Goal: Navigation & Orientation: Find specific page/section

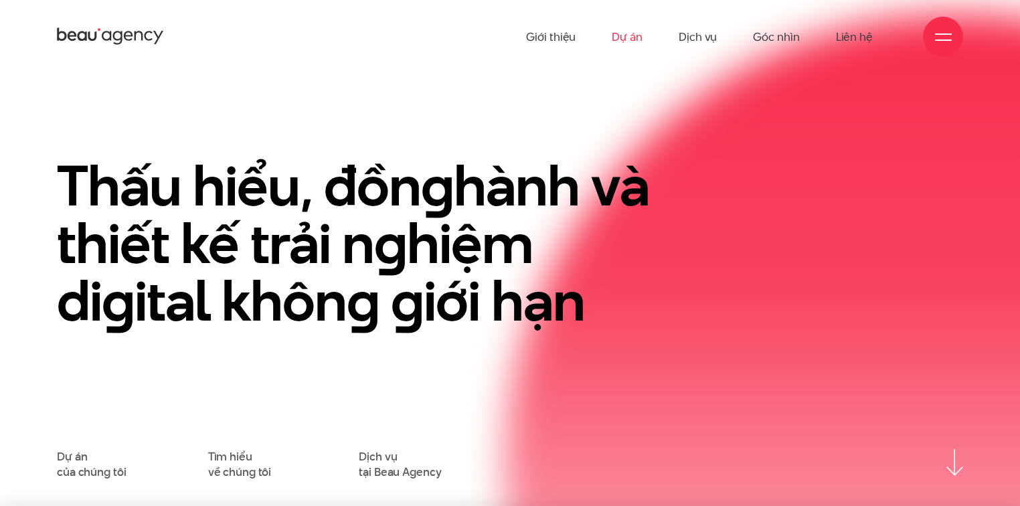
click at [641, 38] on link "Dự án" at bounding box center [627, 37] width 31 height 74
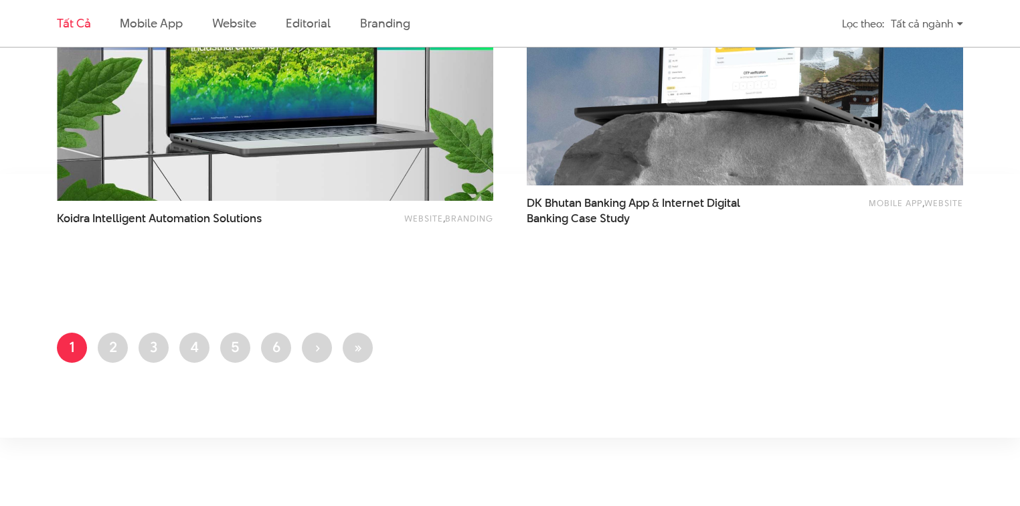
scroll to position [2713, 0]
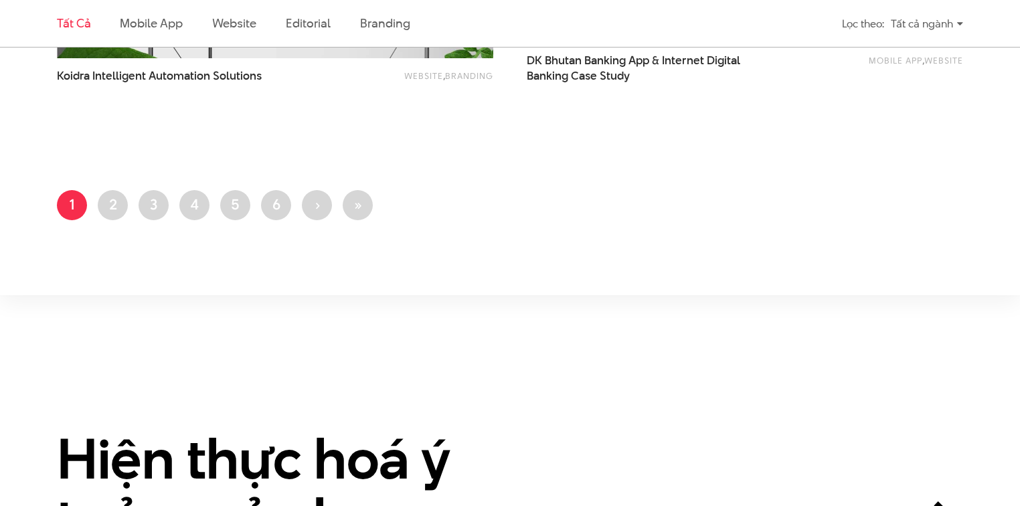
click at [935, 28] on div "Tất cả ngành" at bounding box center [927, 23] width 72 height 23
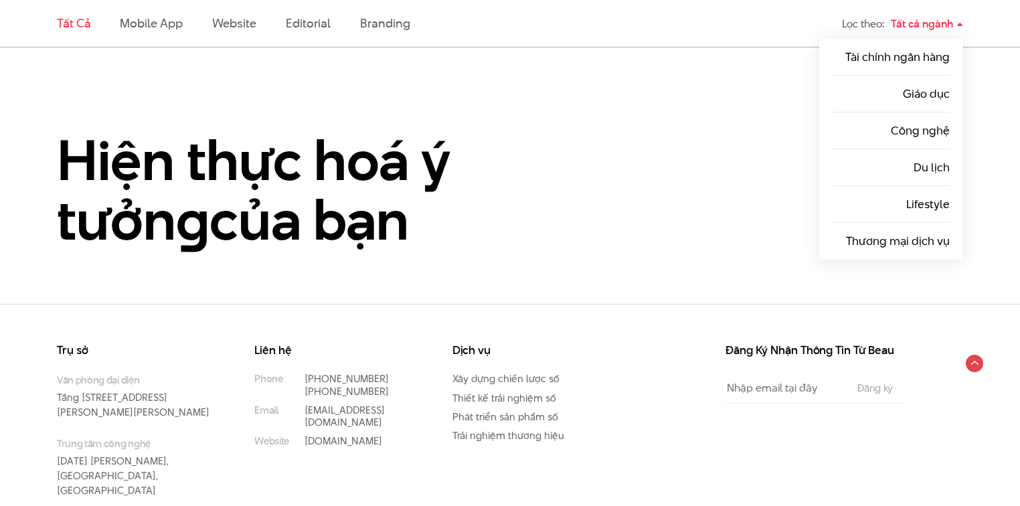
scroll to position [3061, 0]
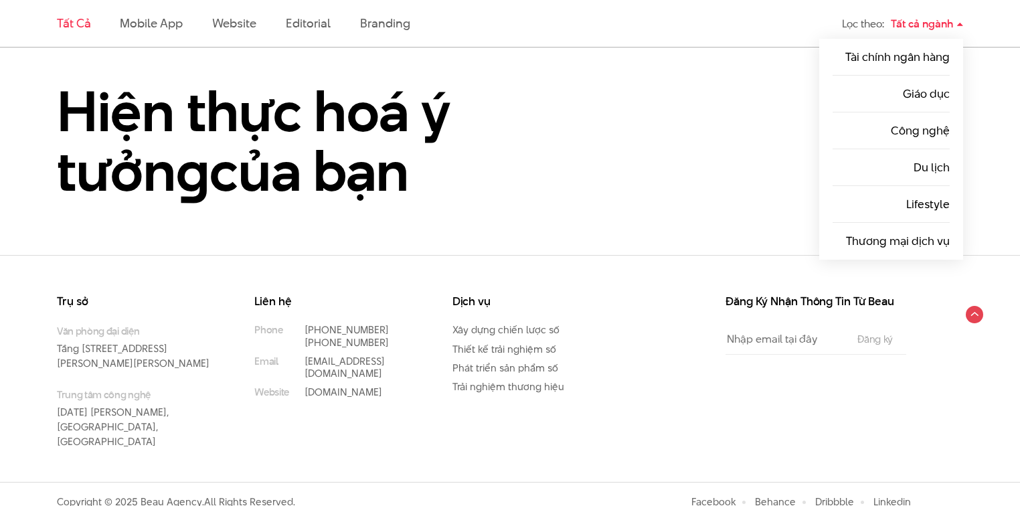
click at [665, 285] on div "Trụ sở Văn phòng đại diện Tầng 5, 33 Giang Văn Minh, Kim Mã, Ba Đình, Hà Nội Tr…" at bounding box center [510, 369] width 1020 height 228
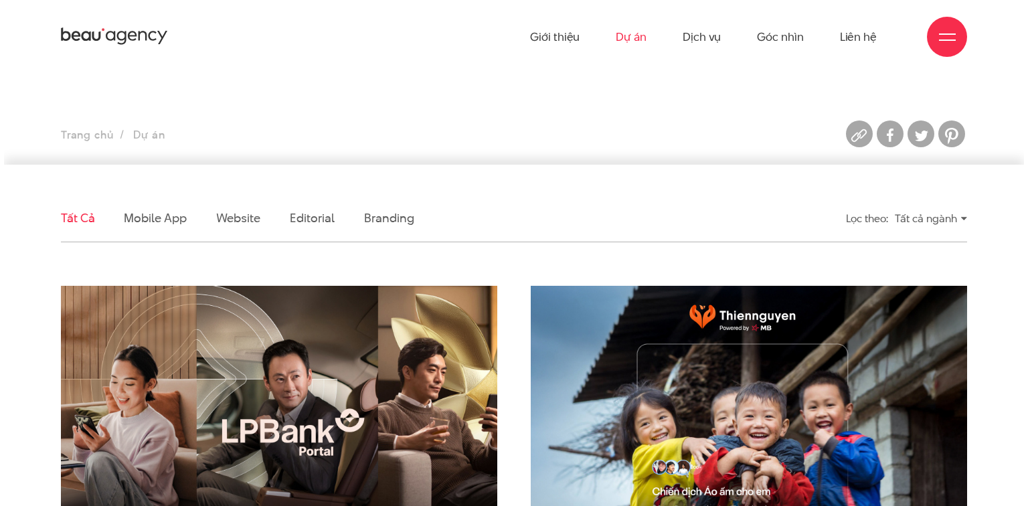
scroll to position [0, 0]
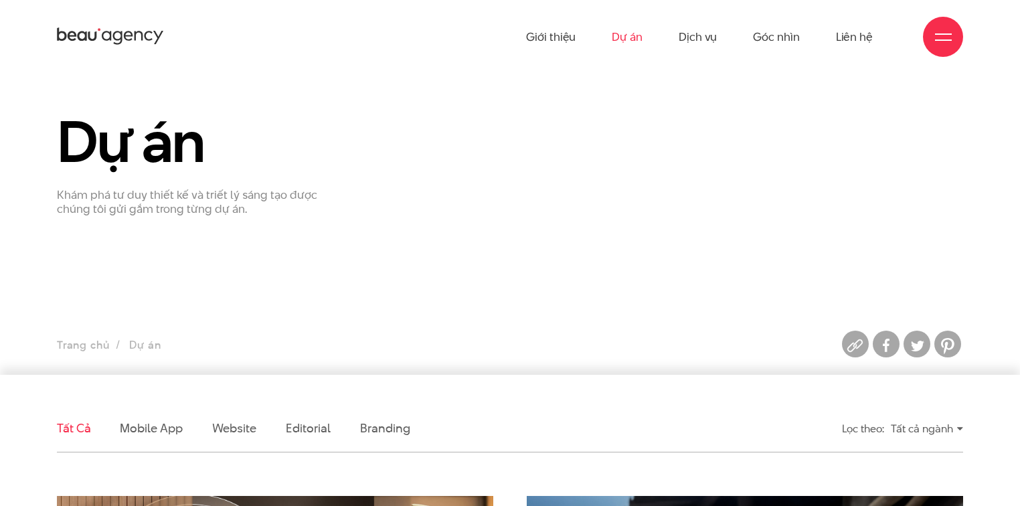
click at [962, 46] on div "Giới thiệu Dự án Dịch vụ Góc nhìn Liên hệ" at bounding box center [510, 37] width 906 height 74
click at [951, 42] on div at bounding box center [943, 37] width 17 height 17
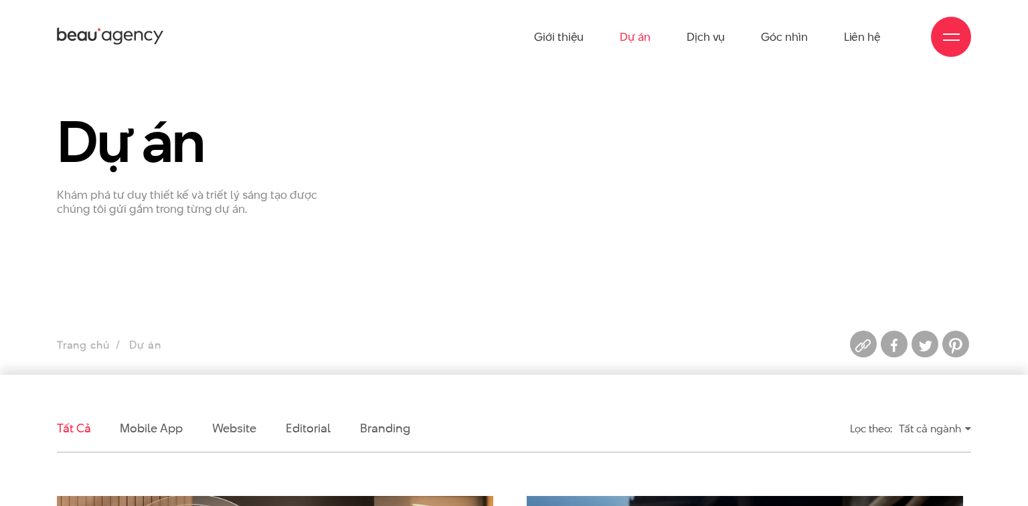
click at [951, 42] on div at bounding box center [951, 37] width 17 height 17
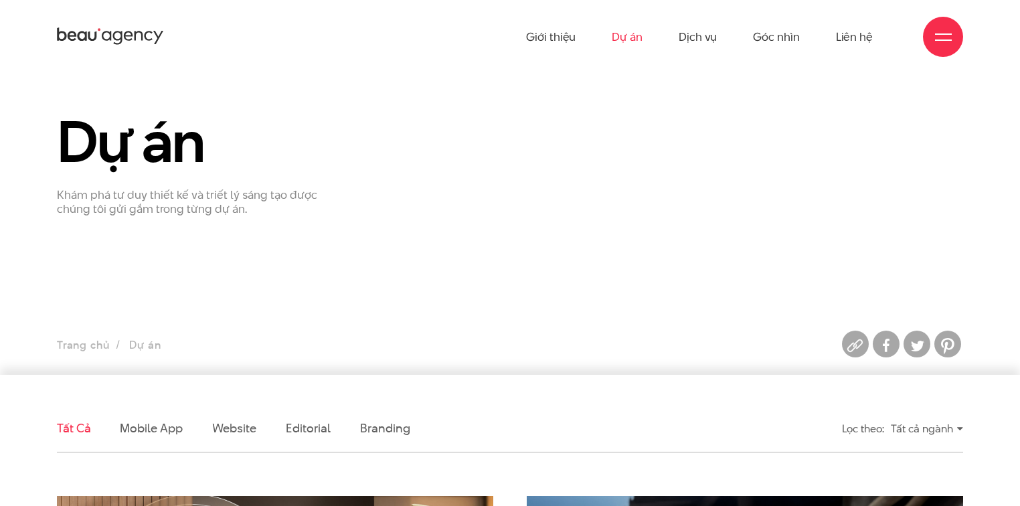
click at [951, 42] on div at bounding box center [943, 37] width 17 height 17
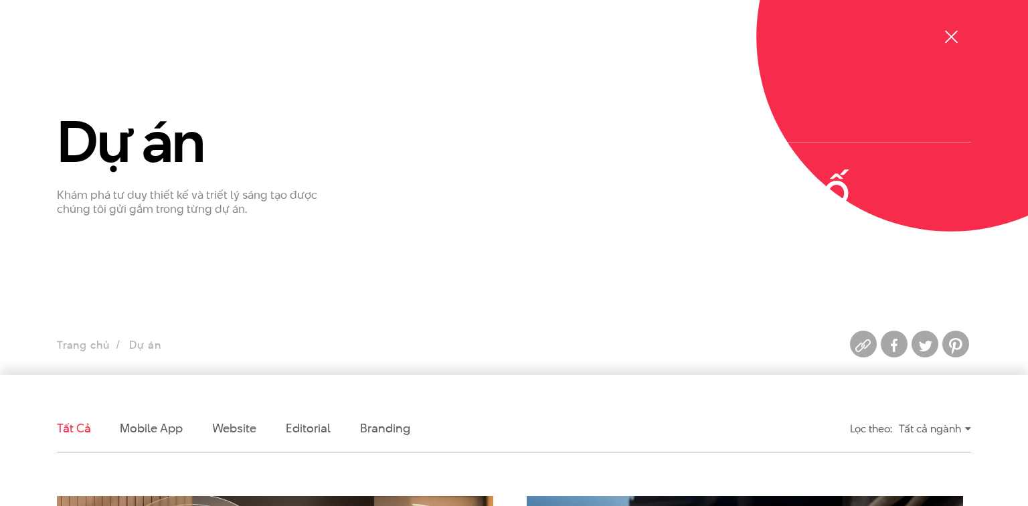
click at [951, 42] on div at bounding box center [951, 37] width 17 height 17
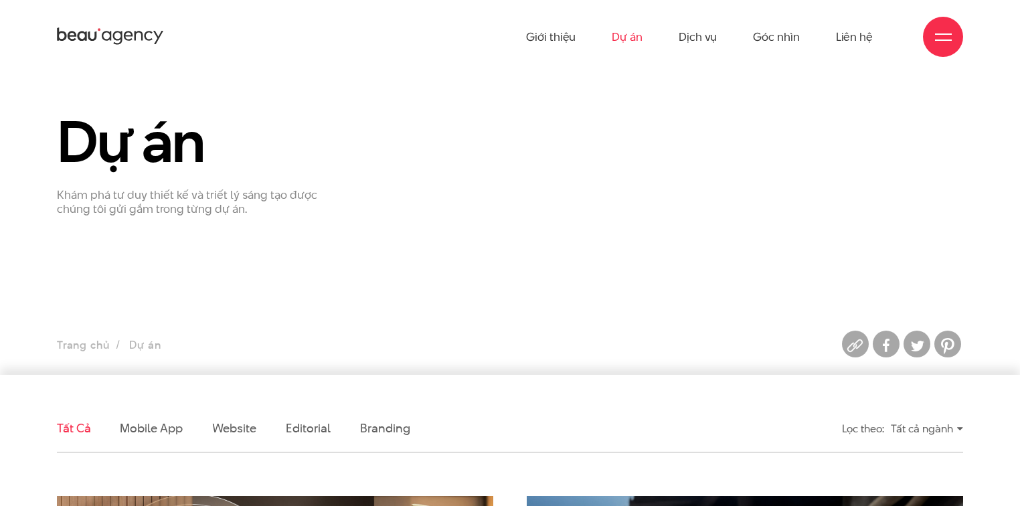
click at [951, 42] on div at bounding box center [943, 37] width 17 height 17
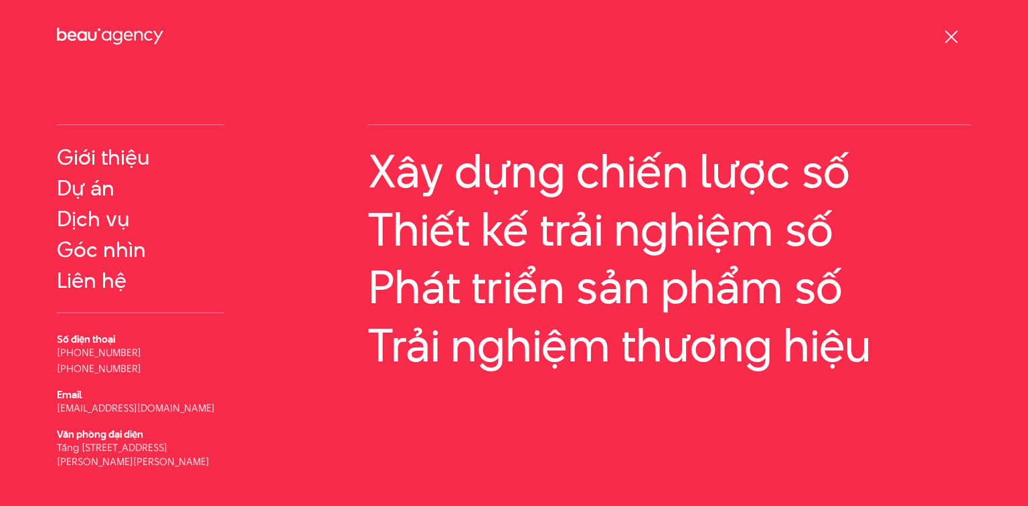
scroll to position [35, 0]
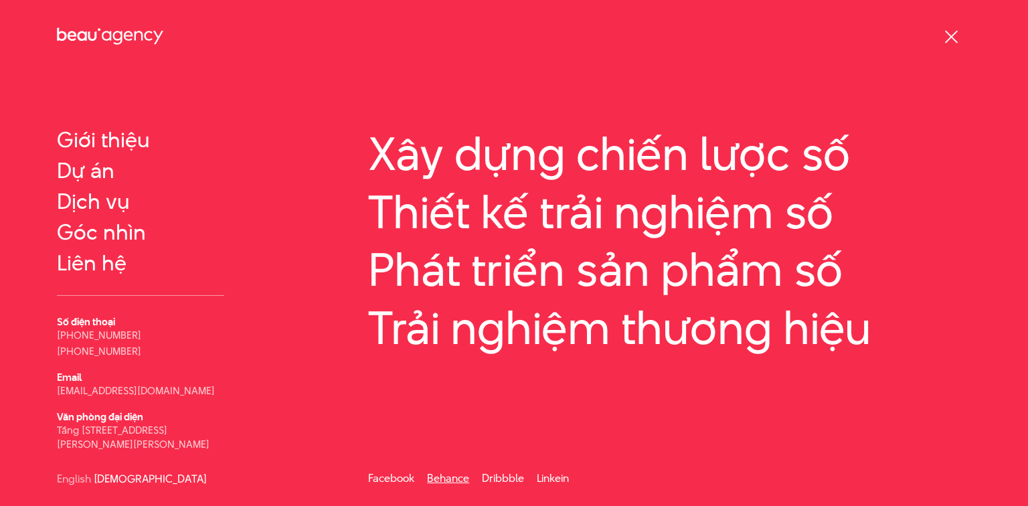
click at [449, 479] on link "Behance" at bounding box center [448, 478] width 42 height 15
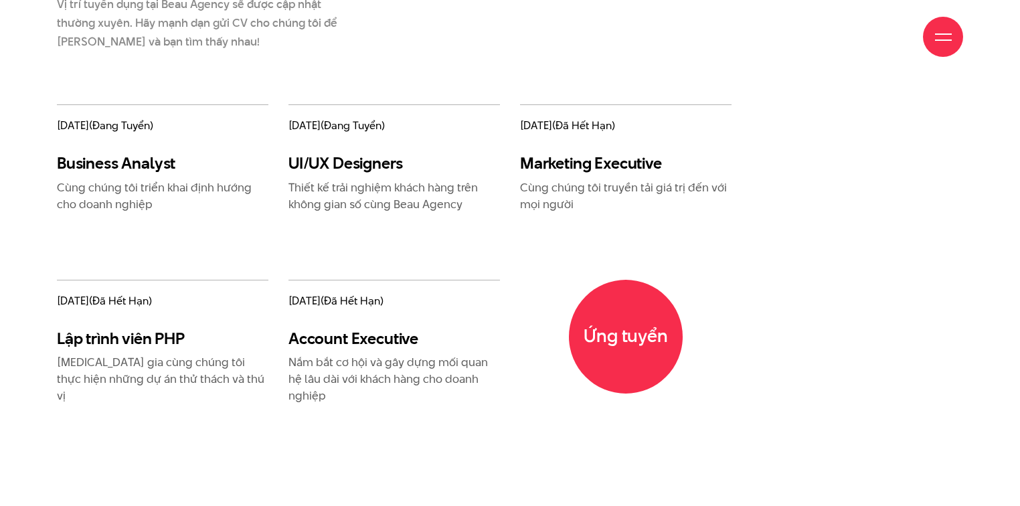
scroll to position [1642, 0]
